Goal: Complete application form

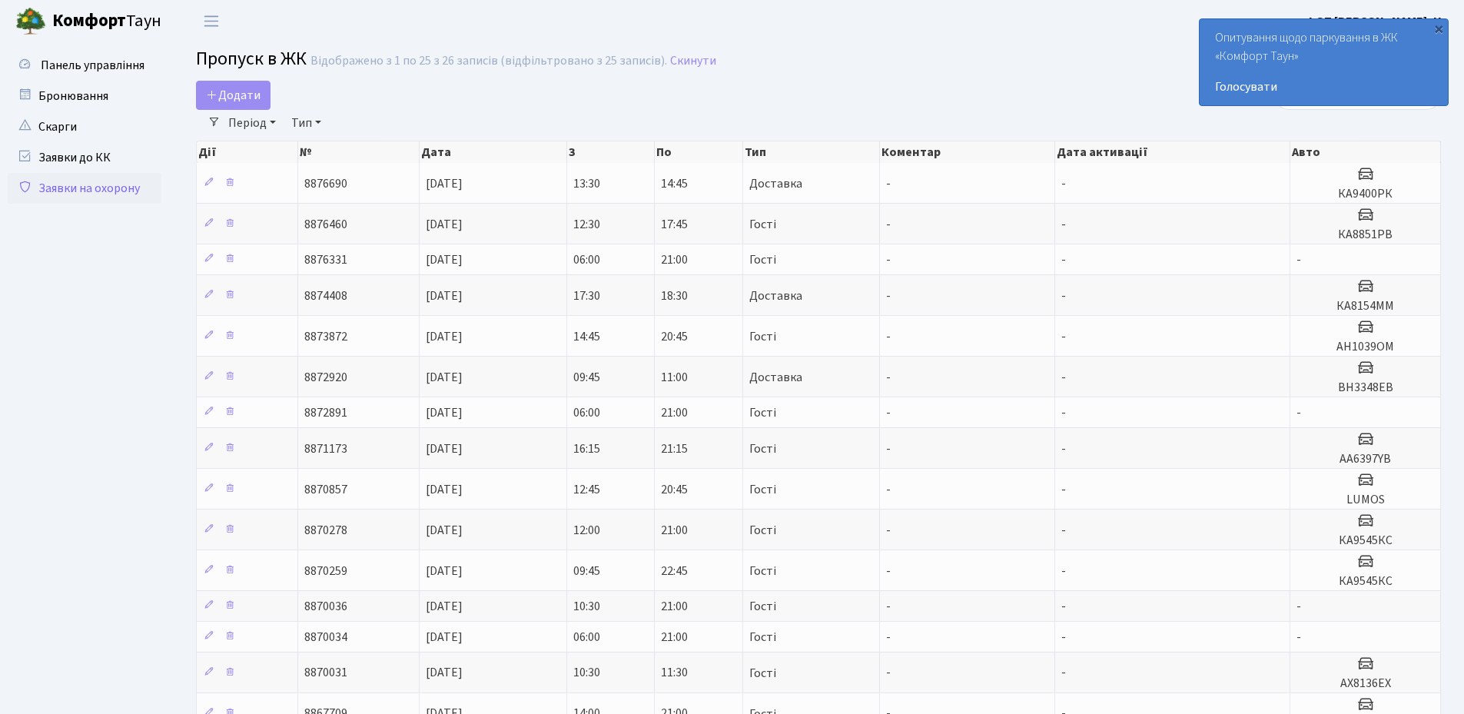
select select "25"
click at [216, 98] on icon at bounding box center [212, 94] width 12 height 12
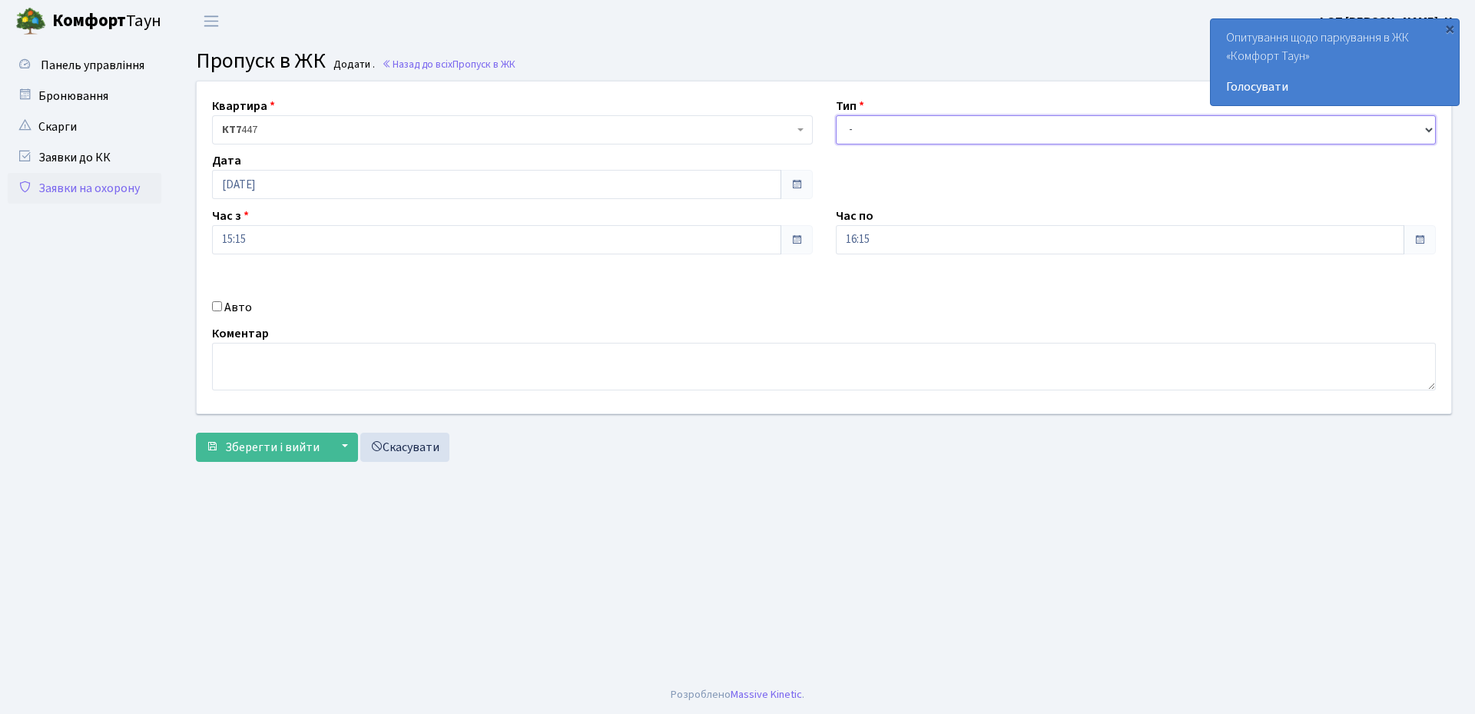
click at [940, 137] on select "- Доставка Таксі Гості Сервіс" at bounding box center [1136, 129] width 601 height 29
select select "1"
click at [836, 115] on select "- Доставка Таксі Гості Сервіс" at bounding box center [1136, 129] width 601 height 29
click at [215, 306] on input "Авто" at bounding box center [217, 306] width 10 height 10
checkbox input "true"
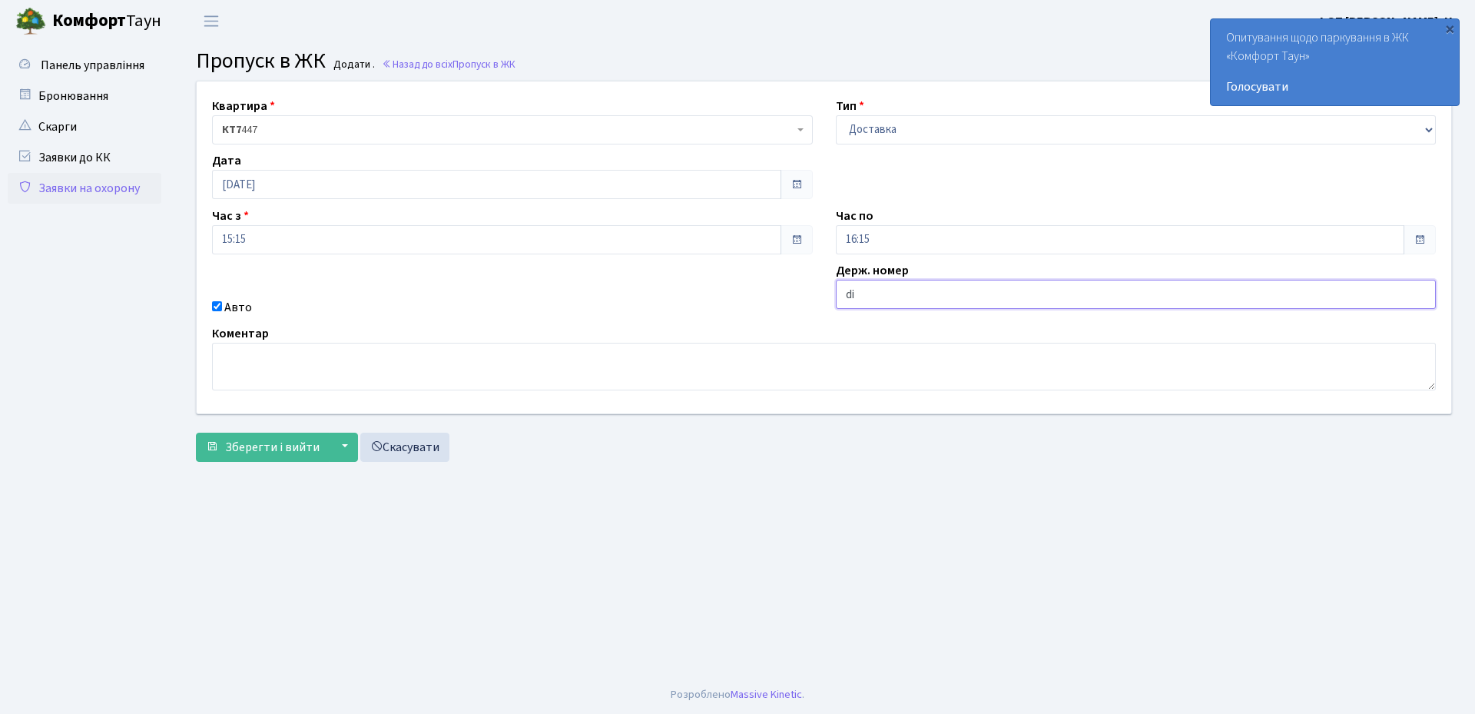
type input "DI5032IT"
click at [264, 456] on button "Зберегти і вийти" at bounding box center [263, 447] width 134 height 29
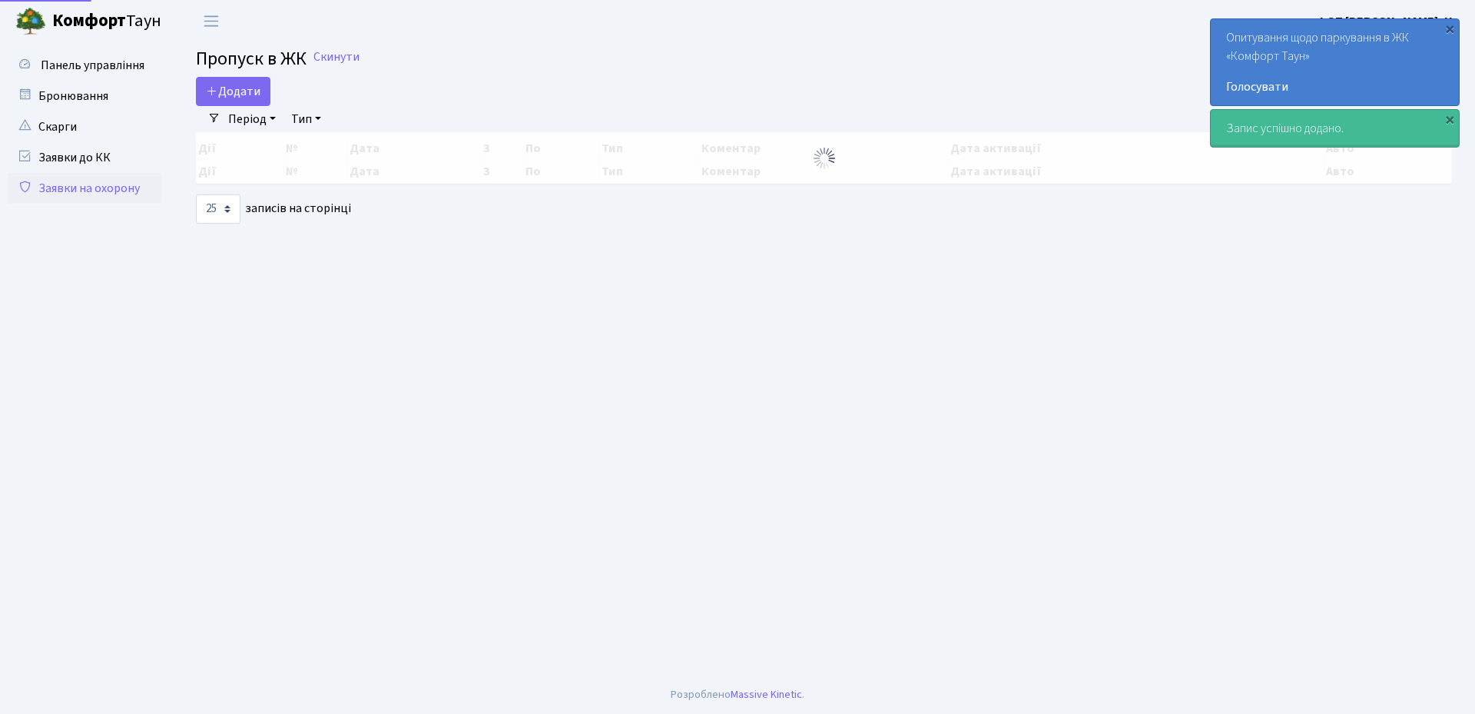
select select "25"
